Goal: Task Accomplishment & Management: Manage account settings

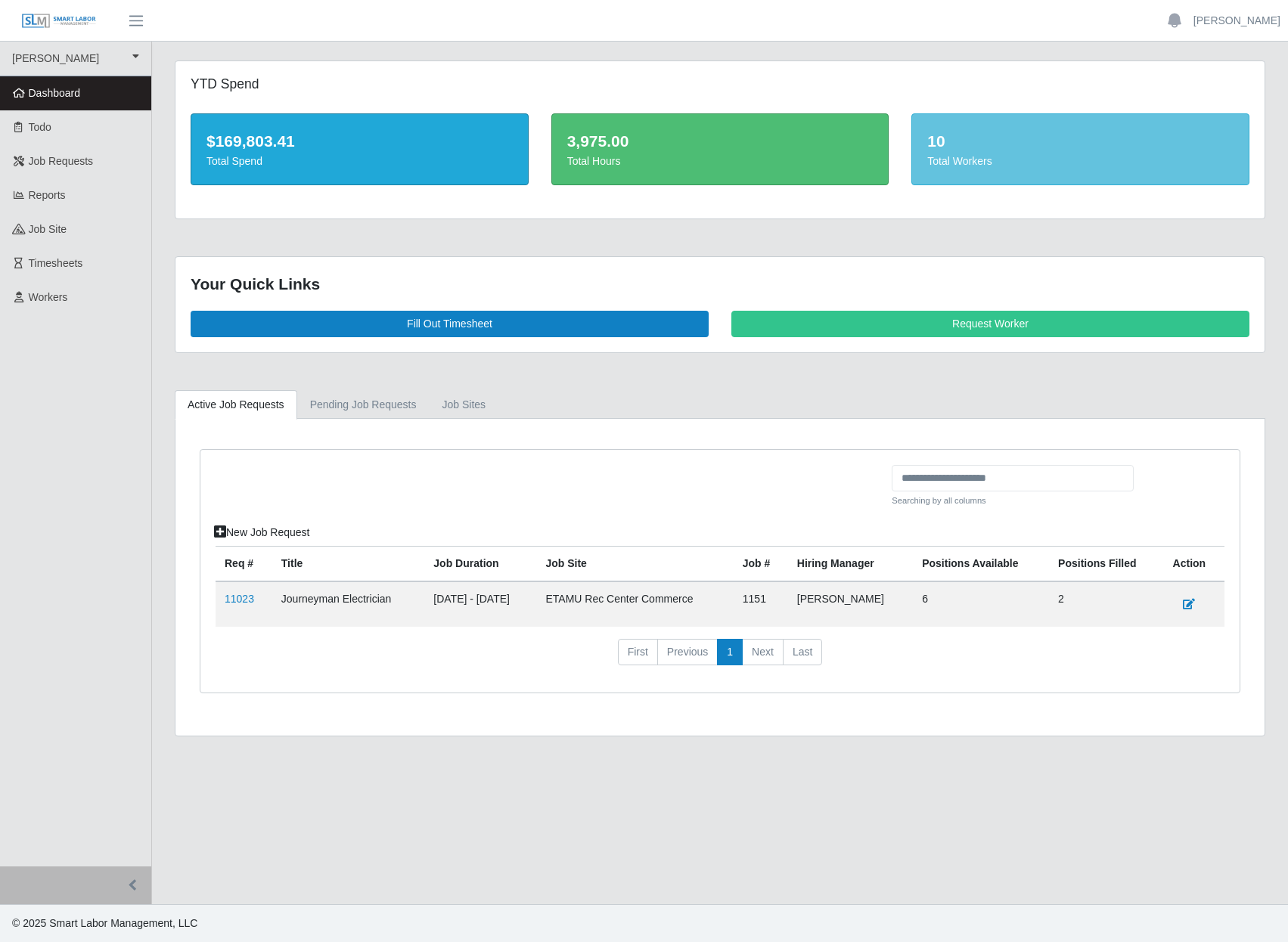
click at [244, 627] on td "11023" at bounding box center [243, 604] width 57 height 46
click at [244, 605] on link "11023" at bounding box center [240, 598] width 30 height 12
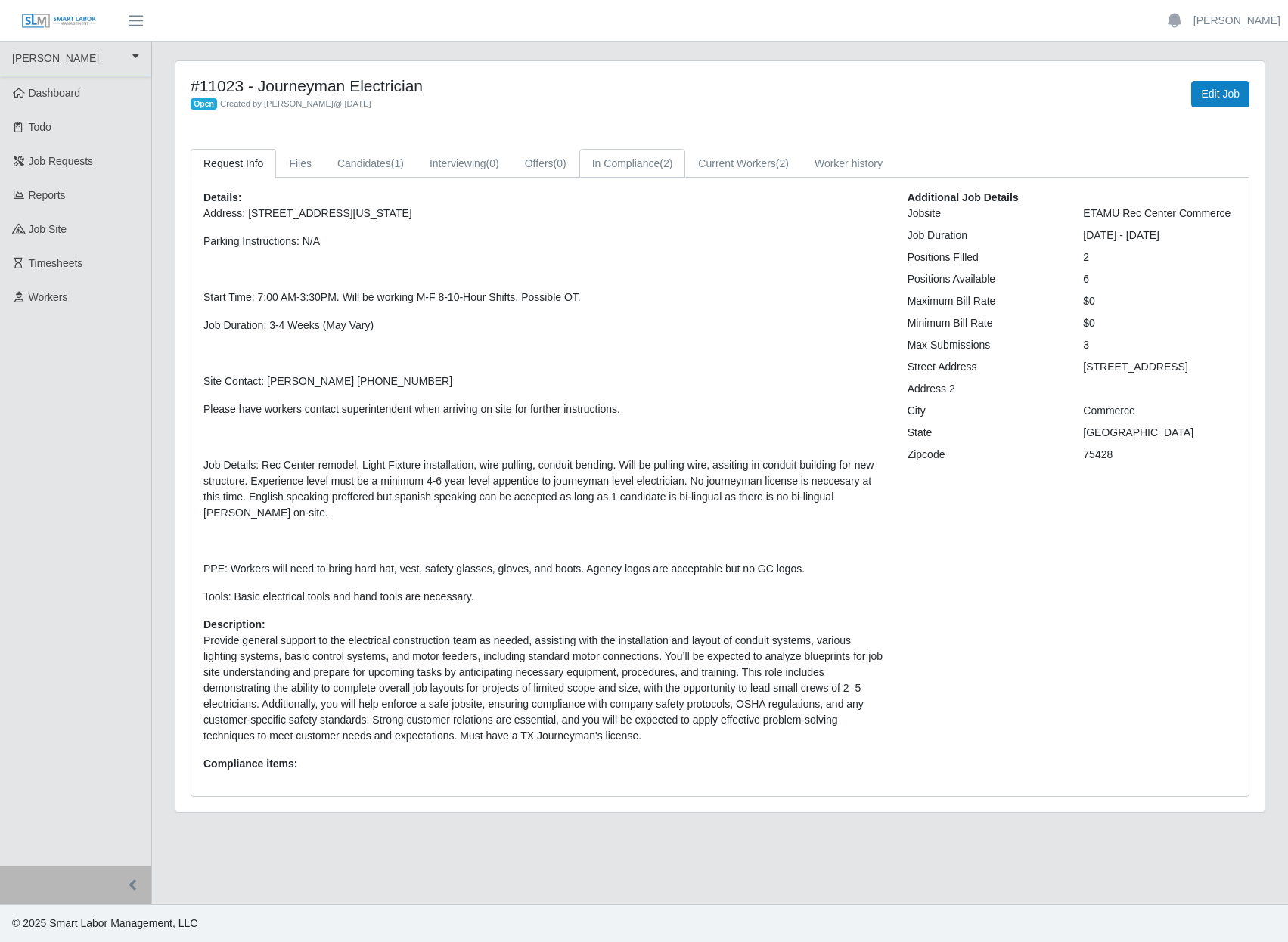
click at [686, 176] on link "In Compliance (2)" at bounding box center [632, 164] width 106 height 30
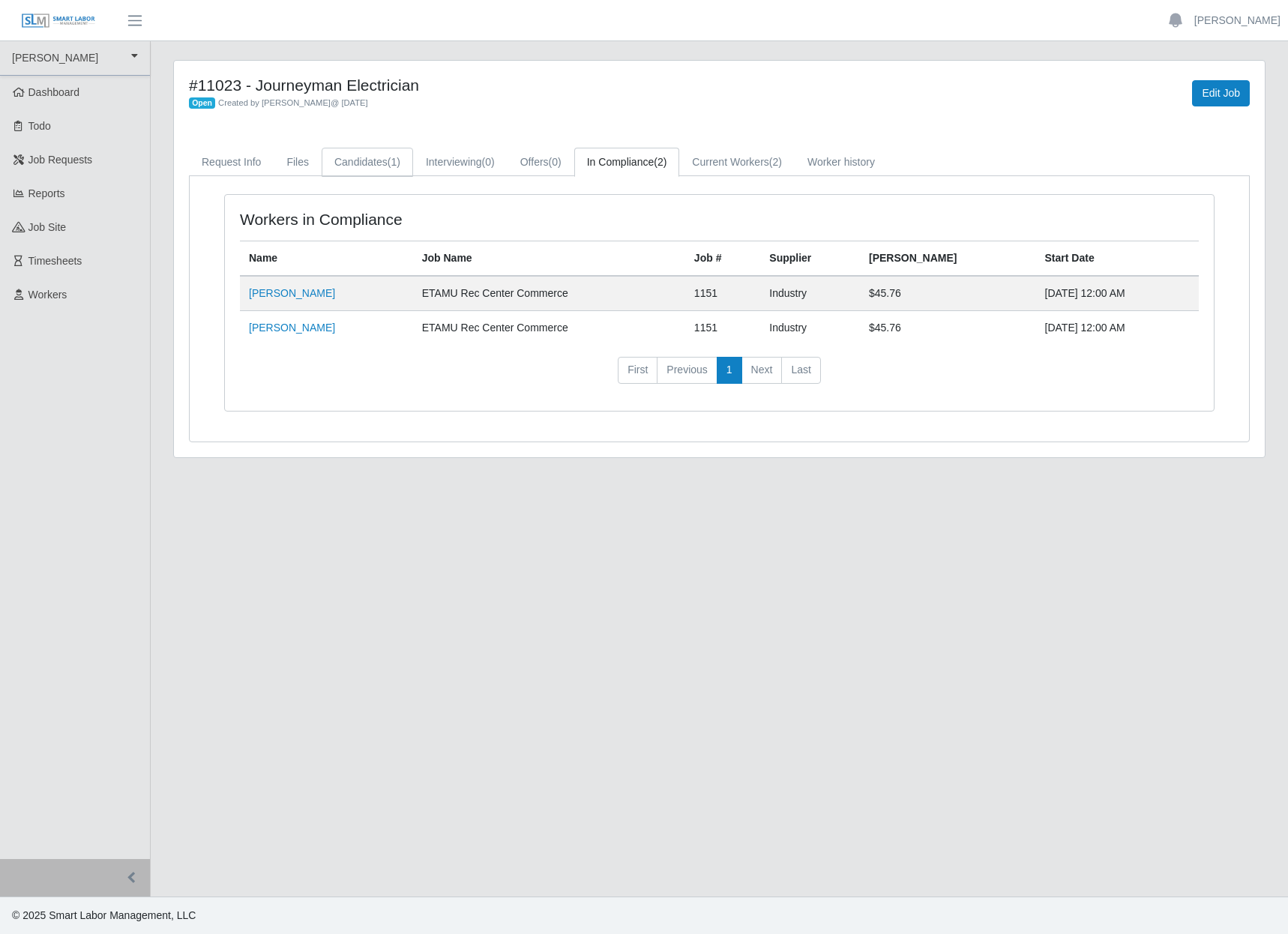
click at [401, 177] on link "Candidates (1)" at bounding box center [367, 163] width 92 height 30
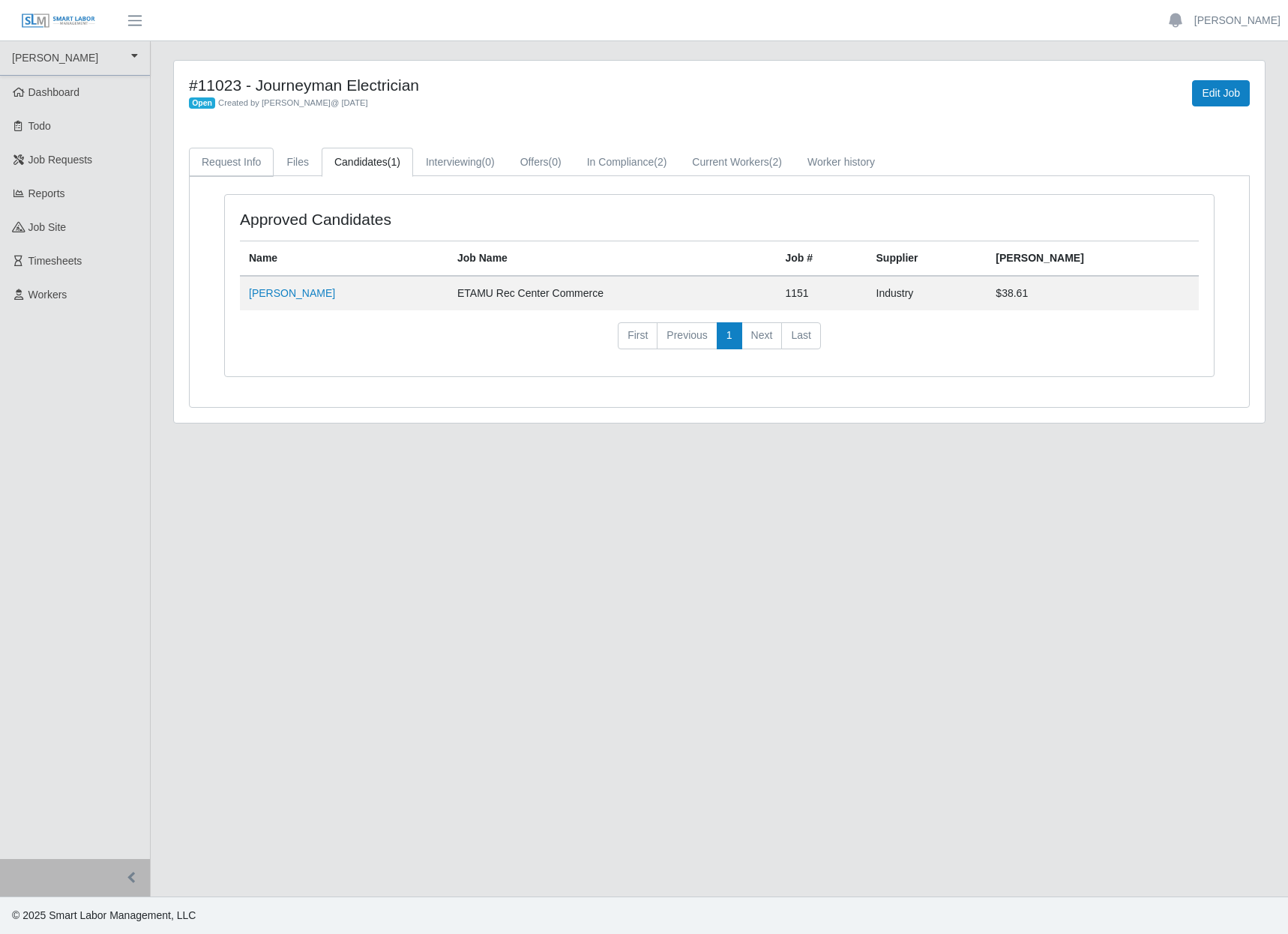
click at [221, 177] on link "Request Info" at bounding box center [232, 163] width 85 height 30
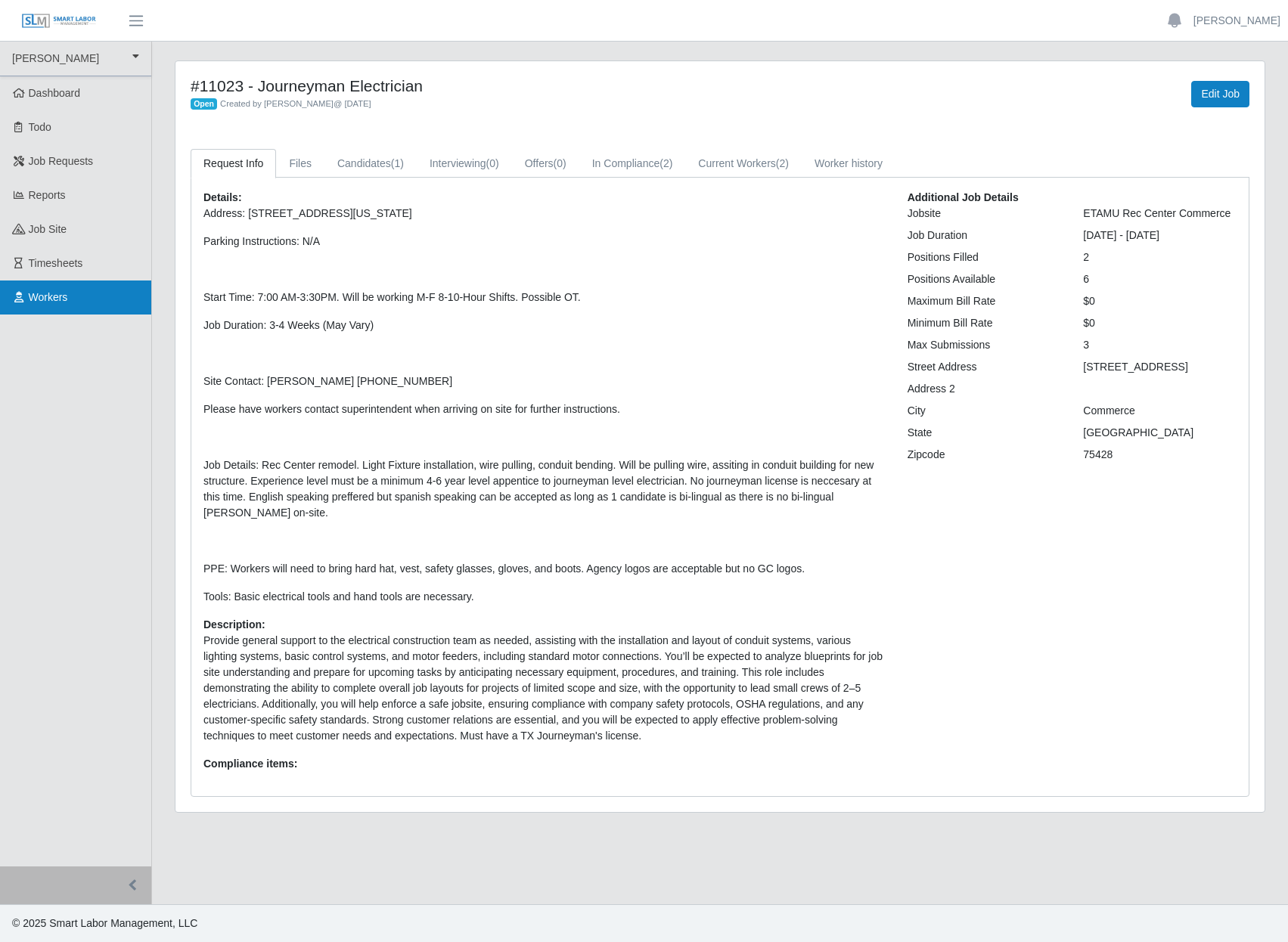
click at [57, 303] on span "Workers" at bounding box center [49, 297] width 40 height 12
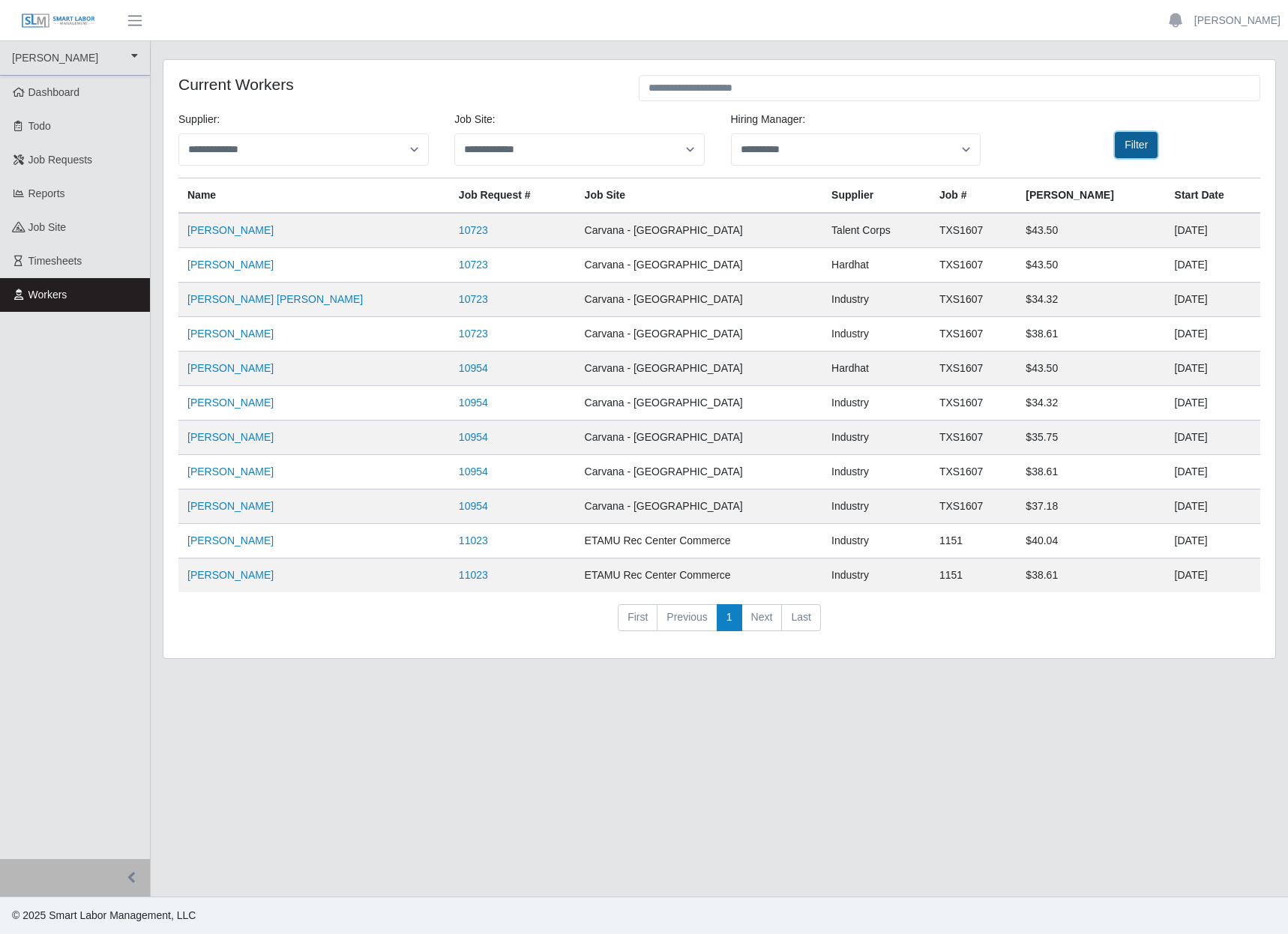
click at [1129, 159] on button "Filter" at bounding box center [1135, 145] width 42 height 27
click at [805, 165] on select "**********" at bounding box center [856, 149] width 250 height 33
click at [624, 166] on select "**********" at bounding box center [579, 149] width 250 height 33
click at [511, 83] on h4 "Current Workers" at bounding box center [397, 84] width 438 height 19
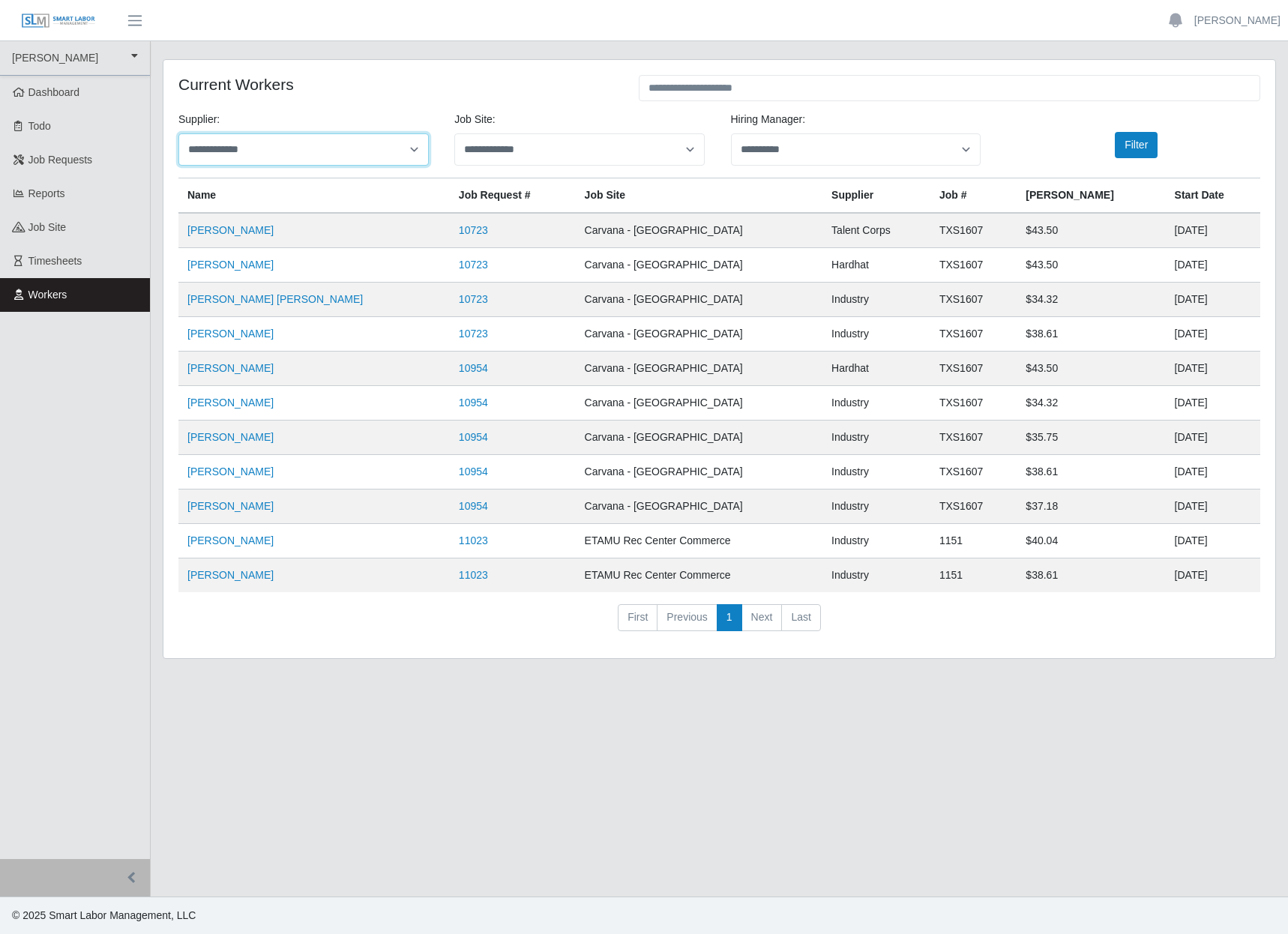
click at [267, 162] on select "**********" at bounding box center [304, 149] width 250 height 33
click at [274, 162] on select "**********" at bounding box center [304, 149] width 250 height 33
click at [293, 104] on div "Current Workers" at bounding box center [397, 90] width 460 height 30
click at [64, 267] on span "Timesheets" at bounding box center [55, 261] width 54 height 12
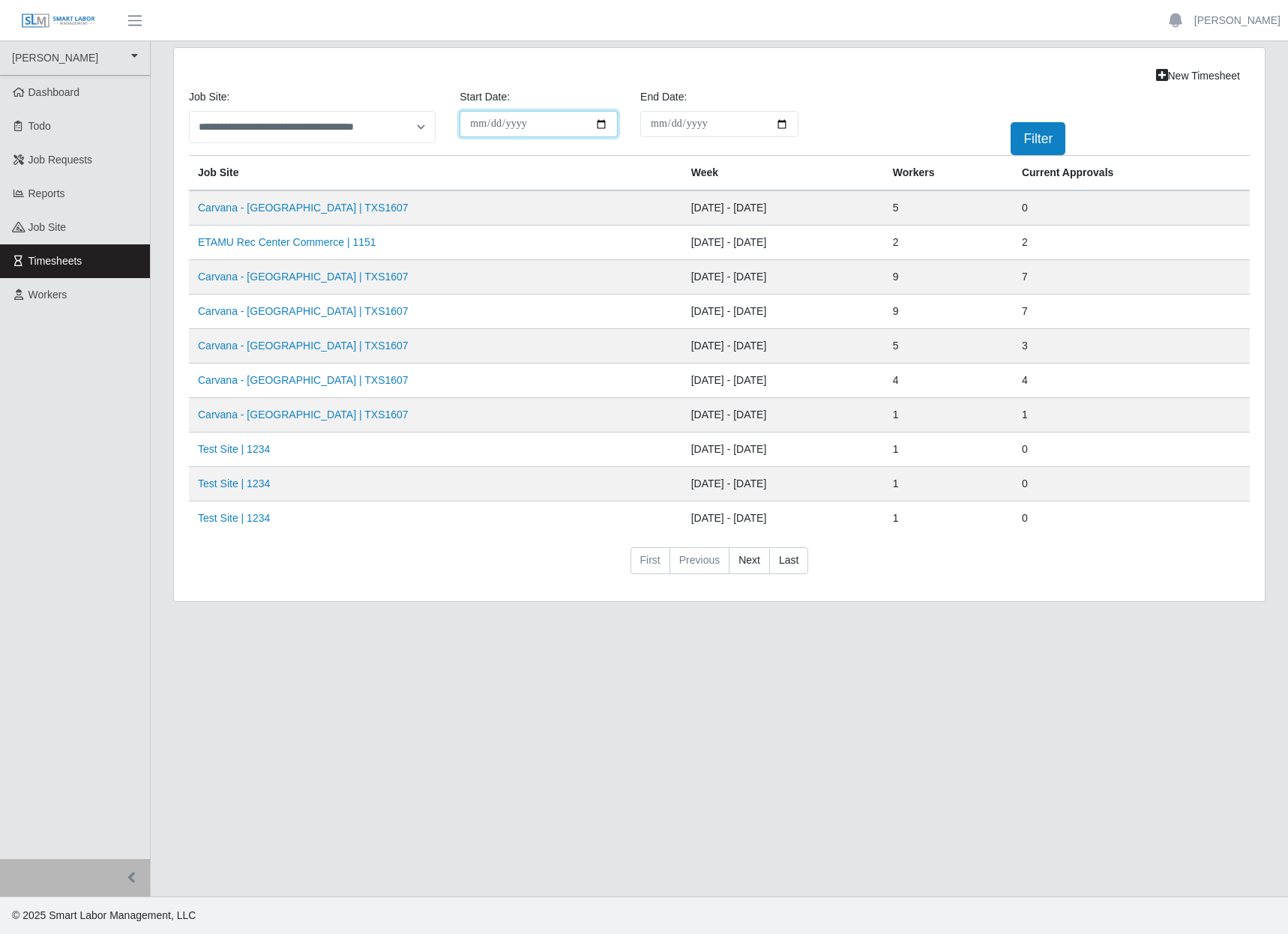
click at [600, 137] on input "**********" at bounding box center [538, 124] width 159 height 27
click at [594, 137] on input "**********" at bounding box center [538, 124] width 159 height 27
type input "**********"
click at [790, 106] on div "End Date: Please provide a valid end date." at bounding box center [718, 116] width 180 height 54
click at [301, 214] on link "Carvana - Dallas | TXS1607" at bounding box center [304, 208] width 211 height 12
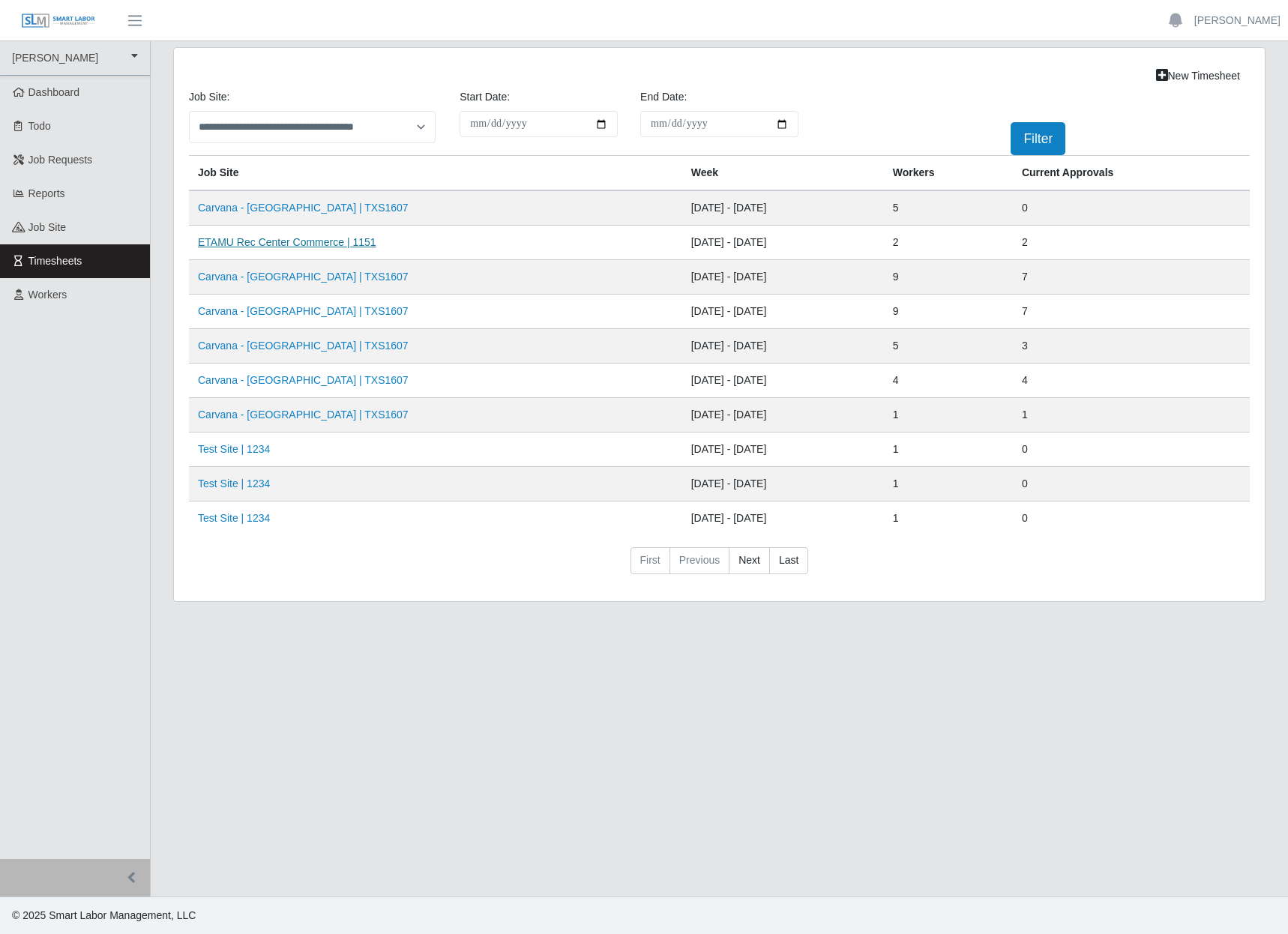
click at [292, 248] on link "ETAMU Rec Center Commerce | 1151" at bounding box center [287, 242] width 178 height 12
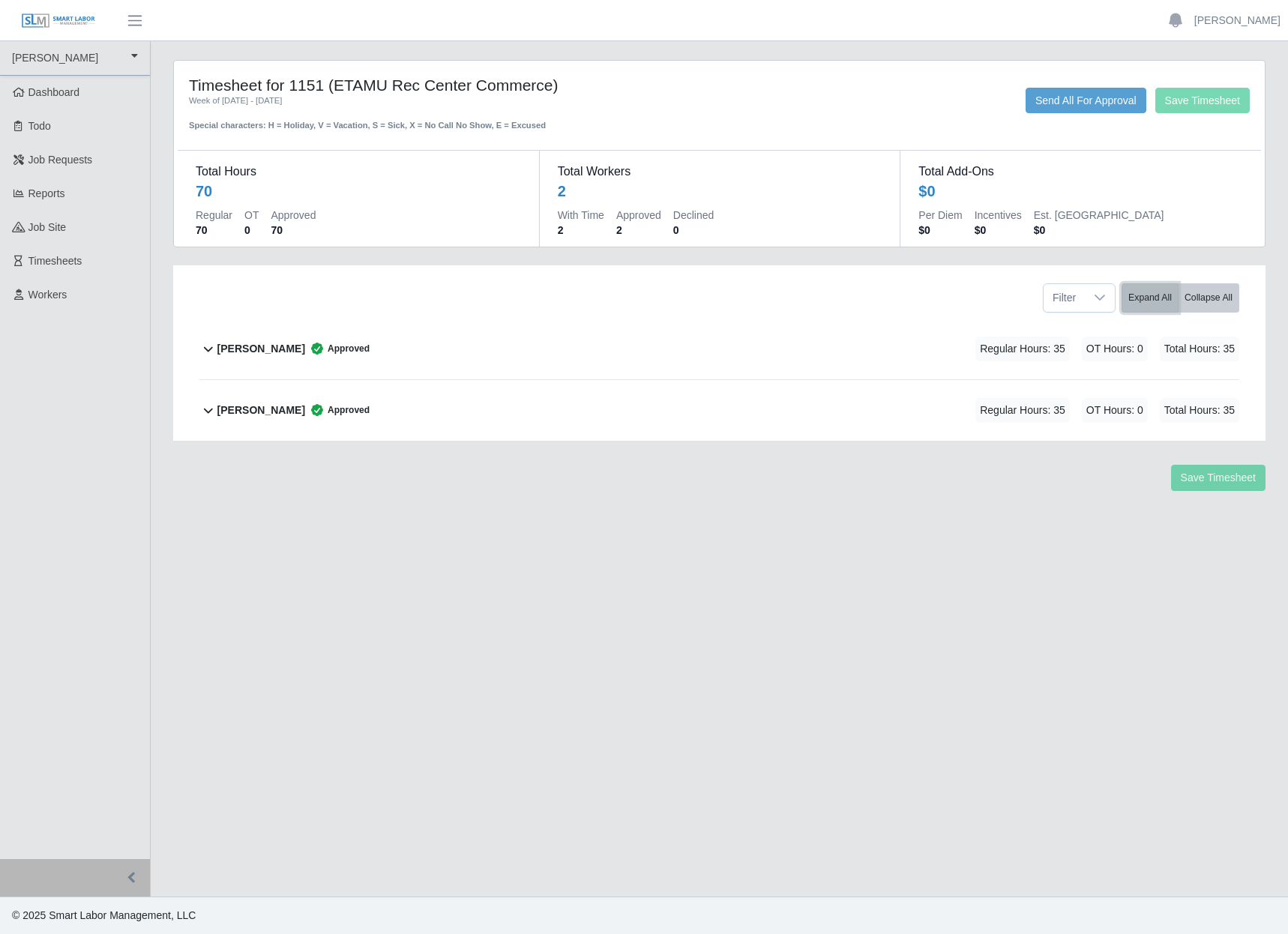
click at [1138, 312] on button "Expand All" at bounding box center [1150, 299] width 57 height 30
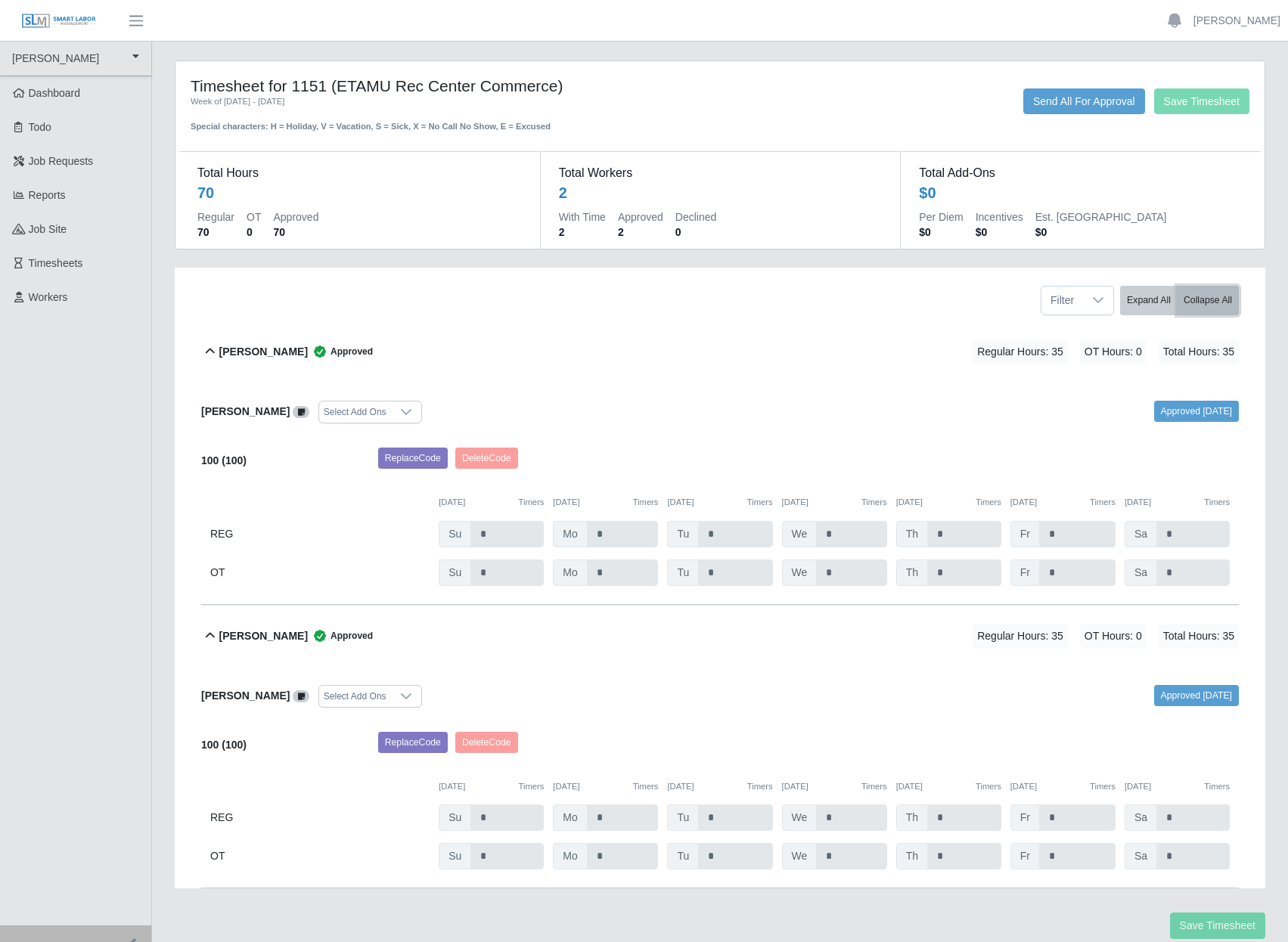
click at [1191, 315] on button "Collapse All" at bounding box center [1208, 301] width 62 height 30
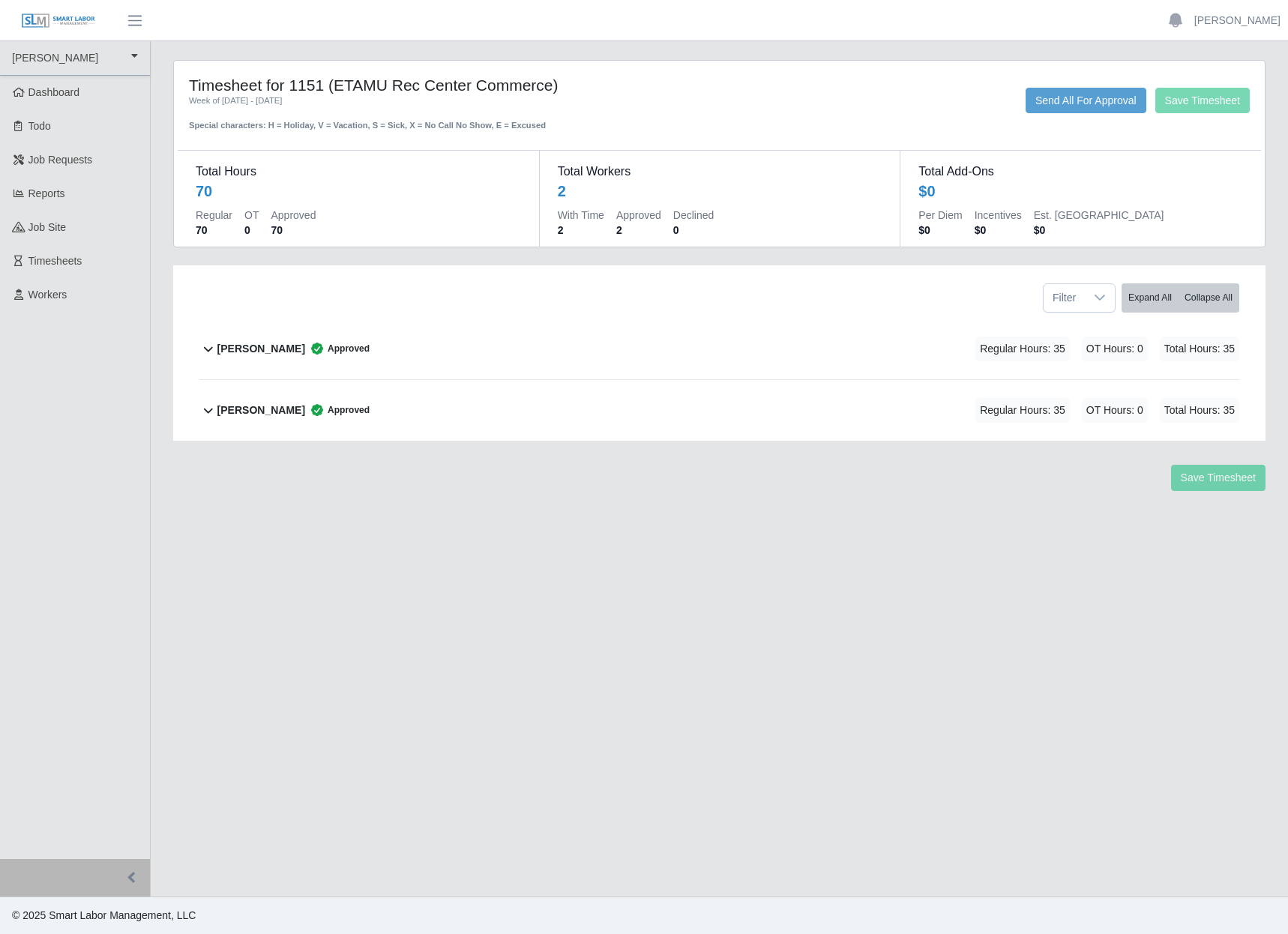
click at [525, 318] on div "Filter Expand All Collapse All" at bounding box center [719, 292] width 1062 height 53
click at [842, 113] on div "Save Timesheet Send All For Approval" at bounding box center [944, 100] width 632 height 26
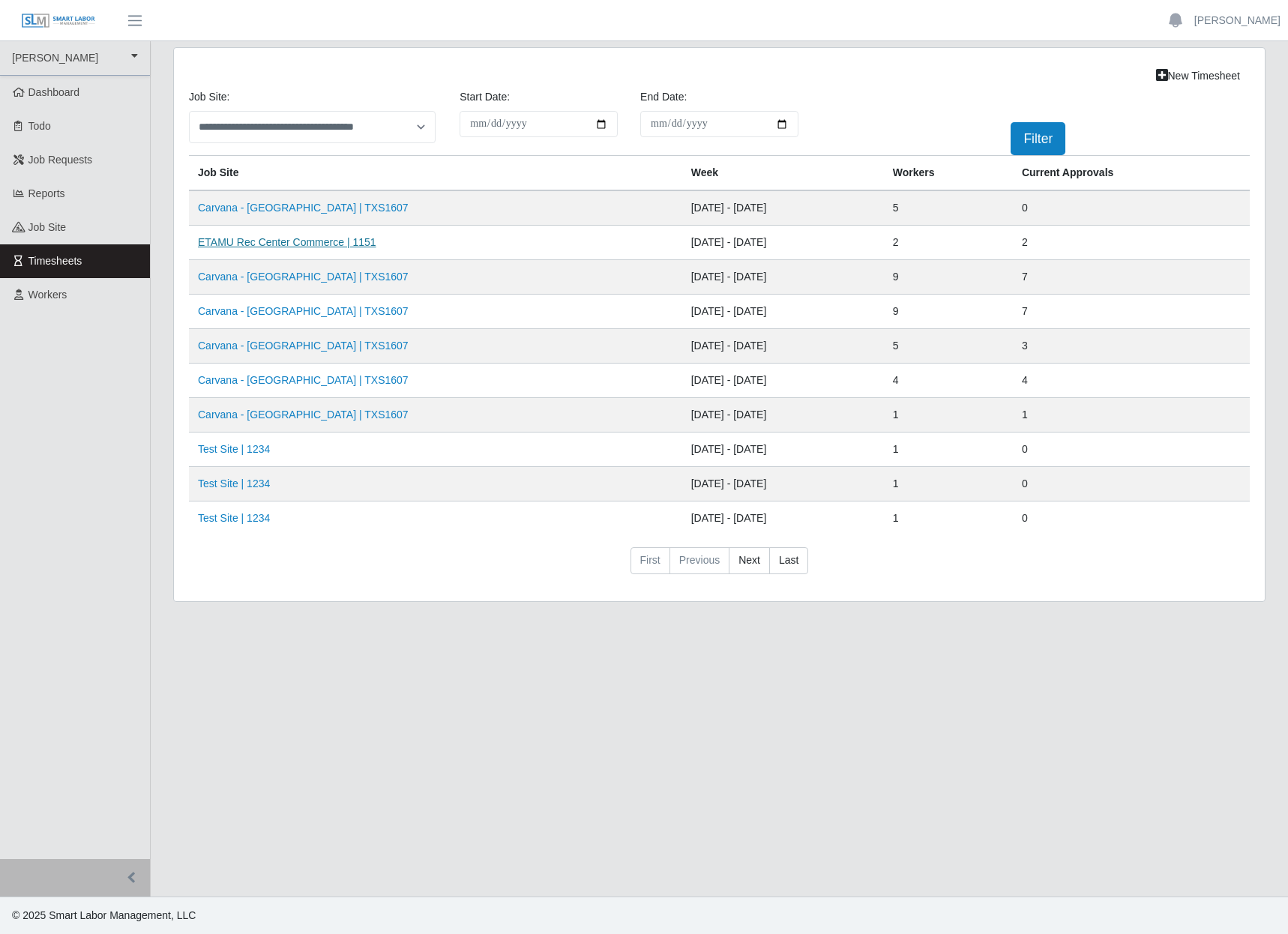
click at [321, 248] on link "ETAMU Rec Center Commerce | 1151" at bounding box center [287, 242] width 178 height 12
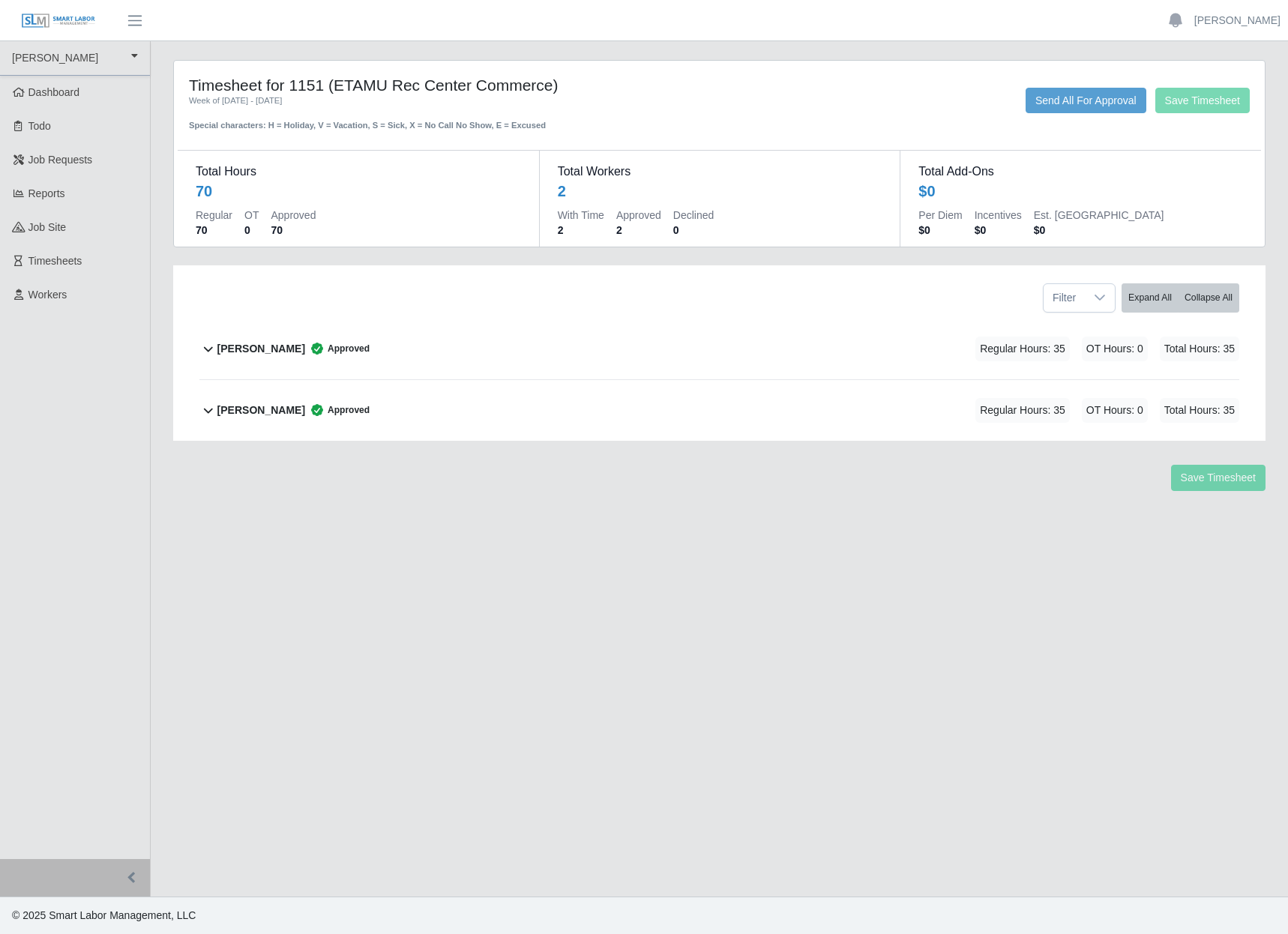
drag, startPoint x: 525, startPoint y: 791, endPoint x: 384, endPoint y: 917, distance: 189.1
click at [518, 790] on main "Timesheet for 1151 (ETAMU Rec Center Commerce) Week of 08/24/2025 - 08/30/2025 …" at bounding box center [719, 469] width 1137 height 855
click at [804, 14] on header "Andrea Balahoski Account Settings Logout" at bounding box center [644, 21] width 1288 height 41
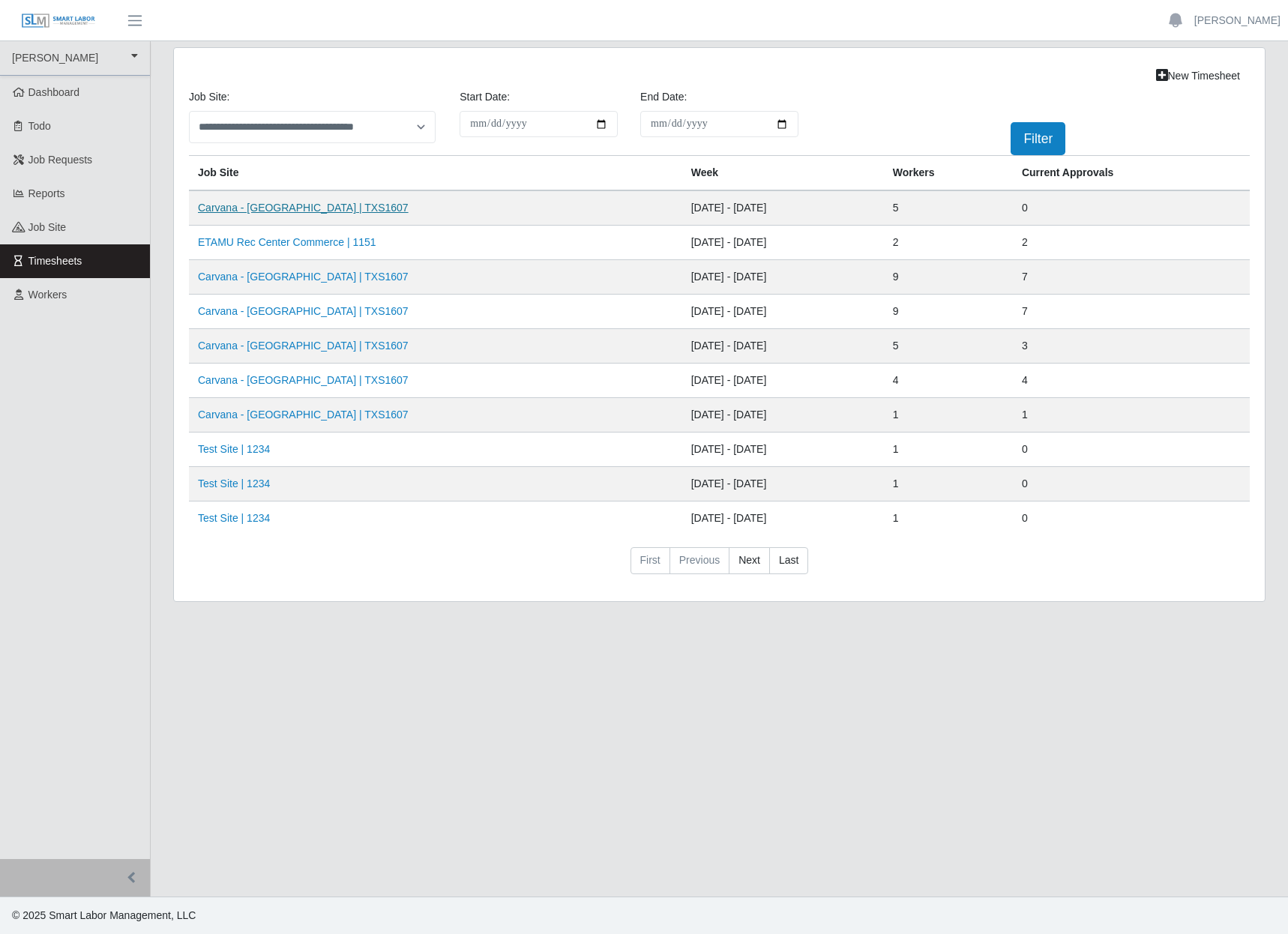
click at [246, 214] on link "Carvana - [GEOGRAPHIC_DATA] | TXS1607" at bounding box center [304, 208] width 211 height 12
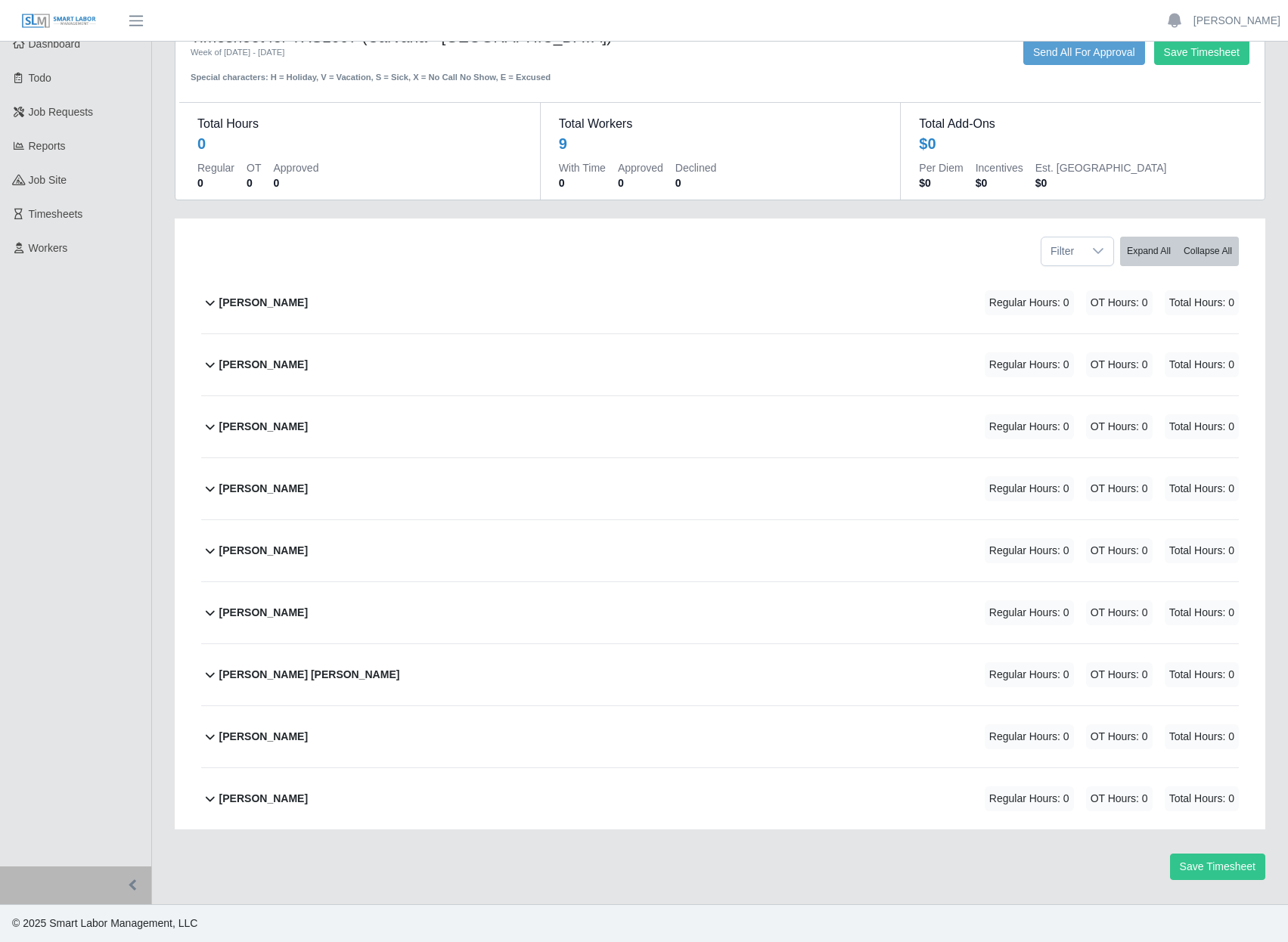
scroll to position [285, 0]
click at [220, 789] on icon at bounding box center [210, 798] width 18 height 18
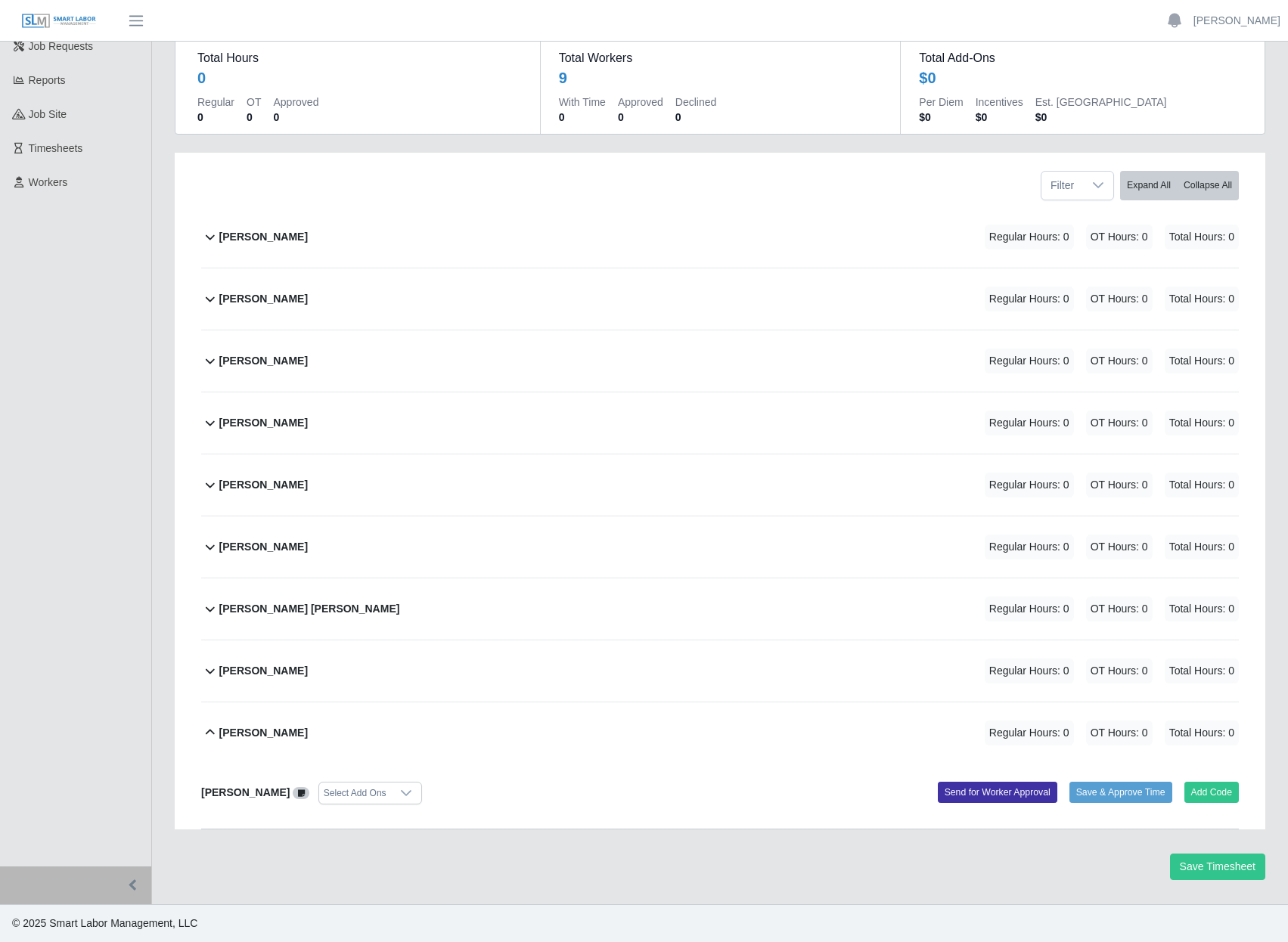
click at [234, 709] on div "[PERSON_NAME] Regular Hours: 0 OT Hours: 0 Total Hours: 0" at bounding box center [729, 733] width 1020 height 62
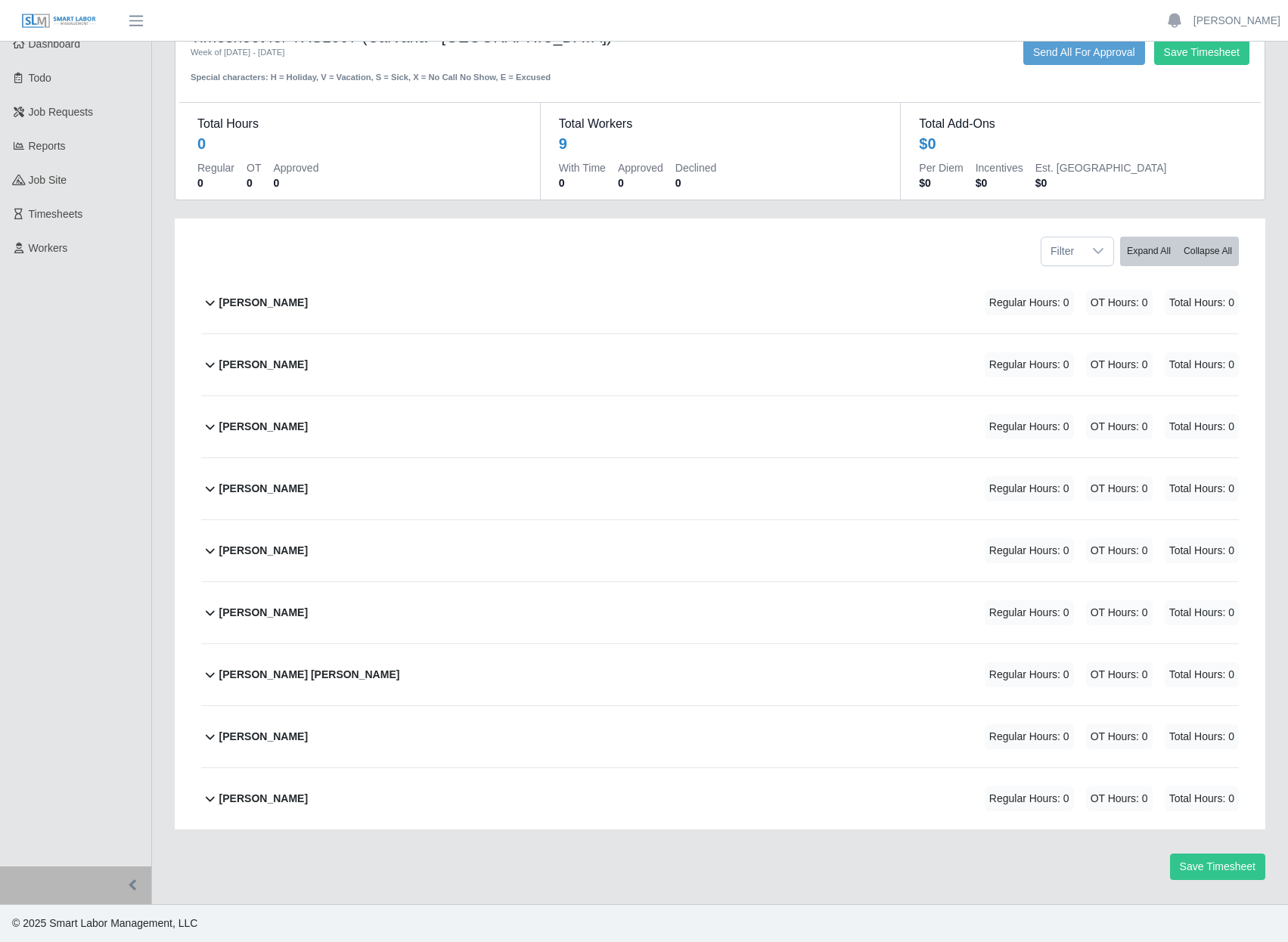
scroll to position [0, 0]
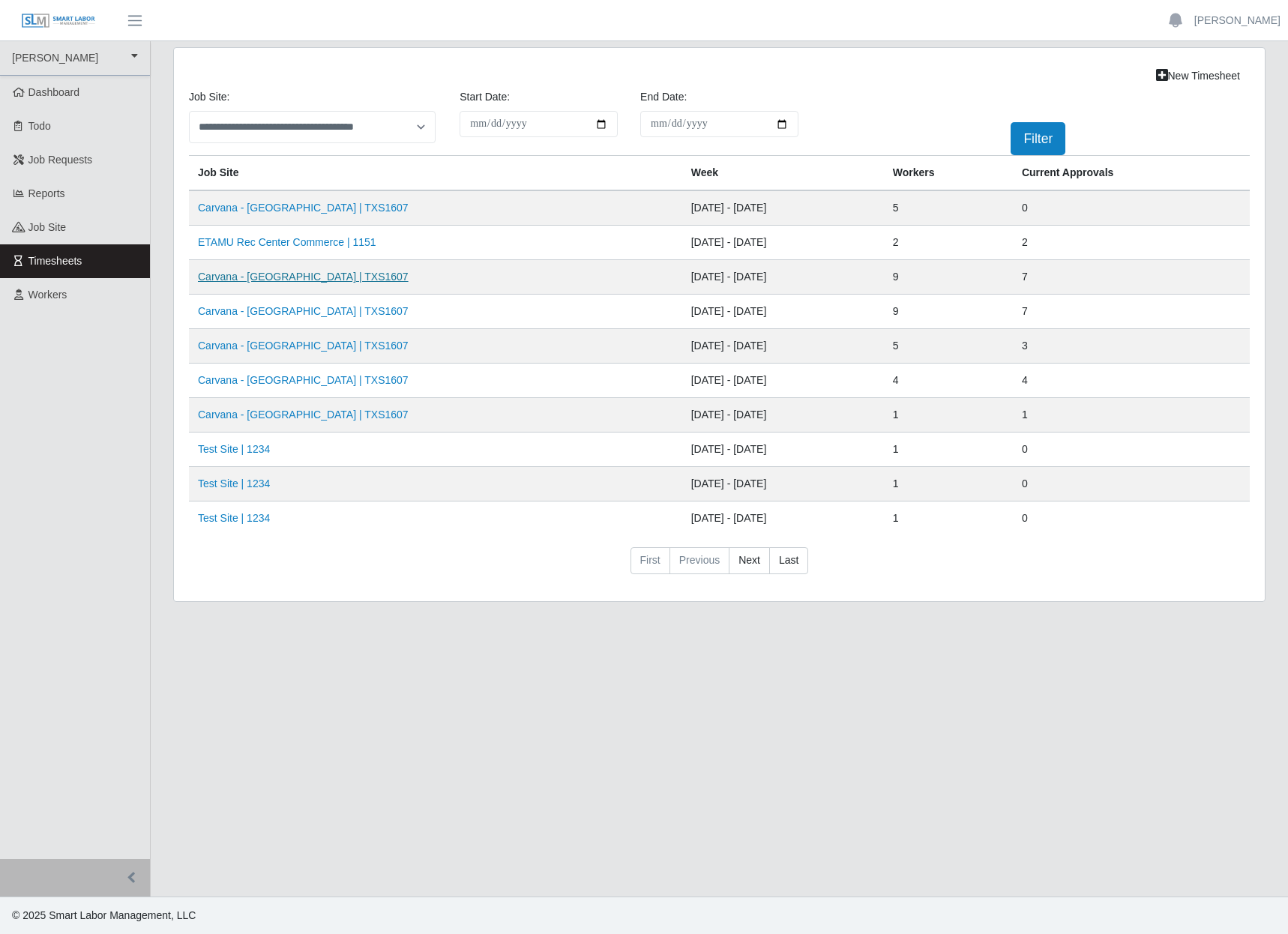
click at [227, 283] on link "Carvana - Dallas | TXS1607" at bounding box center [304, 277] width 211 height 12
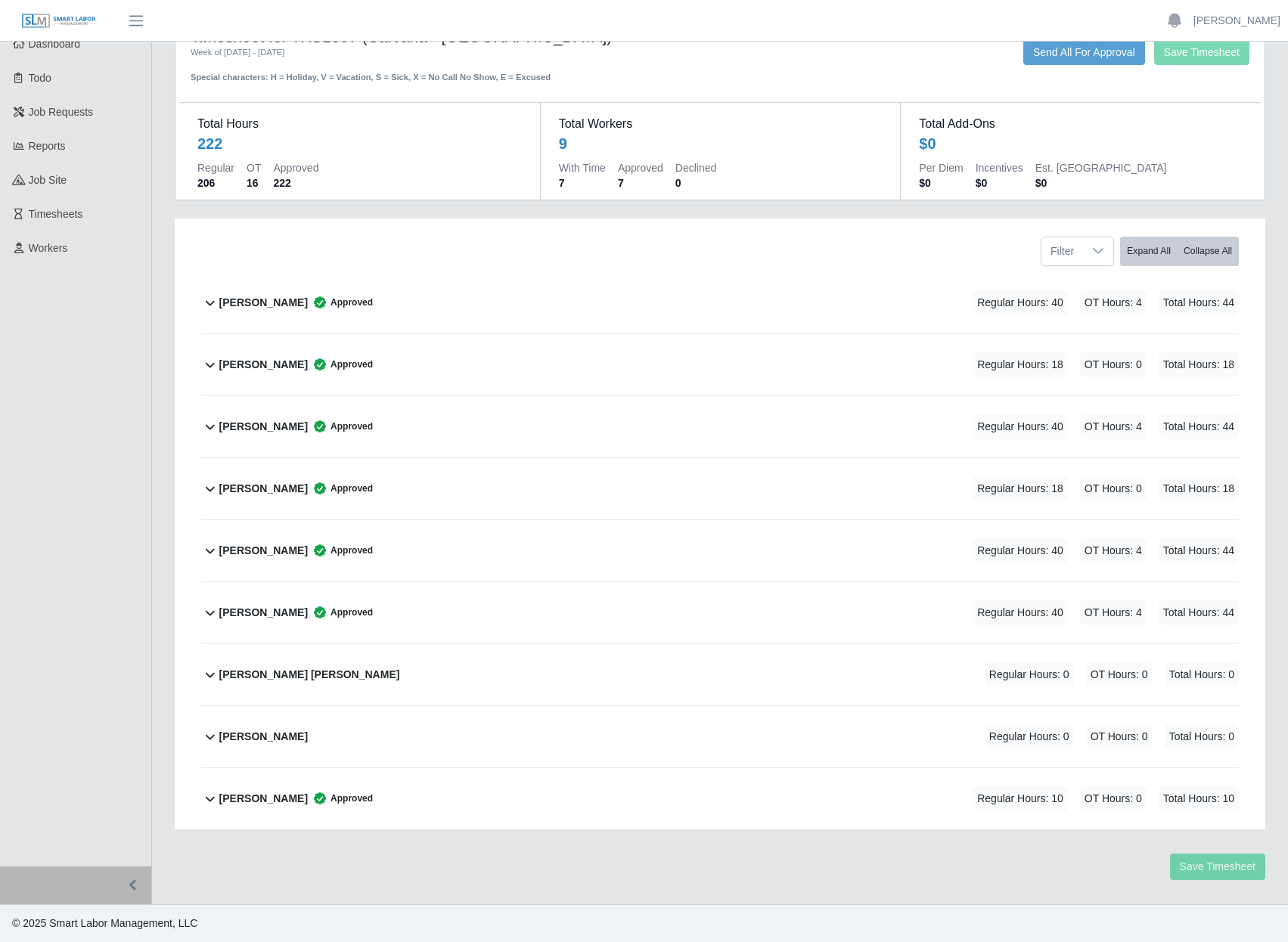
scroll to position [227, 0]
drag, startPoint x: 94, startPoint y: 269, endPoint x: 365, endPoint y: 209, distance: 277.6
click at [94, 269] on ul "CS Erickson CS Erickson Dashboard Todo Job Requests Reports job site Timesheets…" at bounding box center [76, 428] width 151 height 873
